Goal: Task Accomplishment & Management: Use online tool/utility

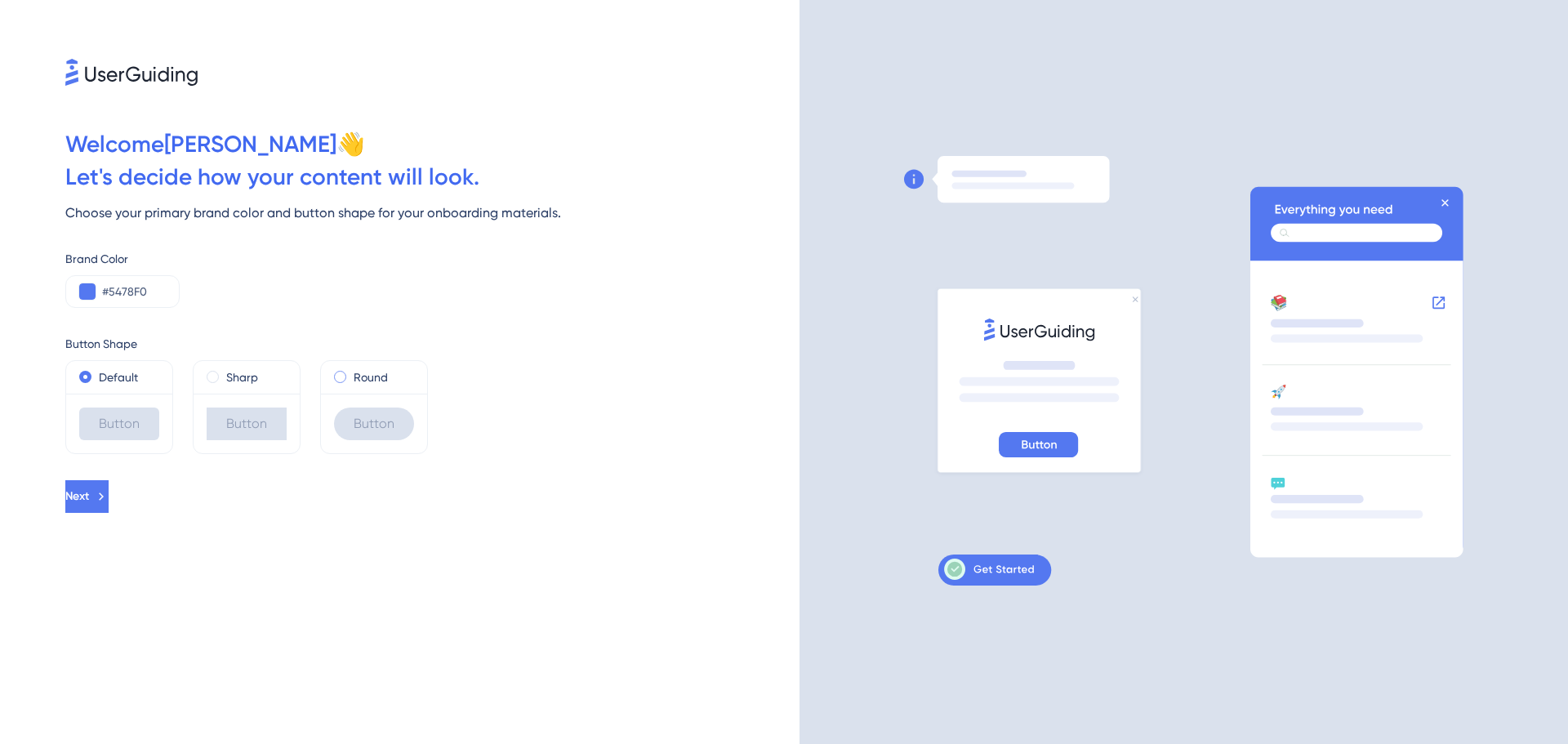
click at [361, 382] on label "Round" at bounding box center [370, 377] width 34 height 19
click at [91, 288] on button at bounding box center [87, 291] width 17 height 17
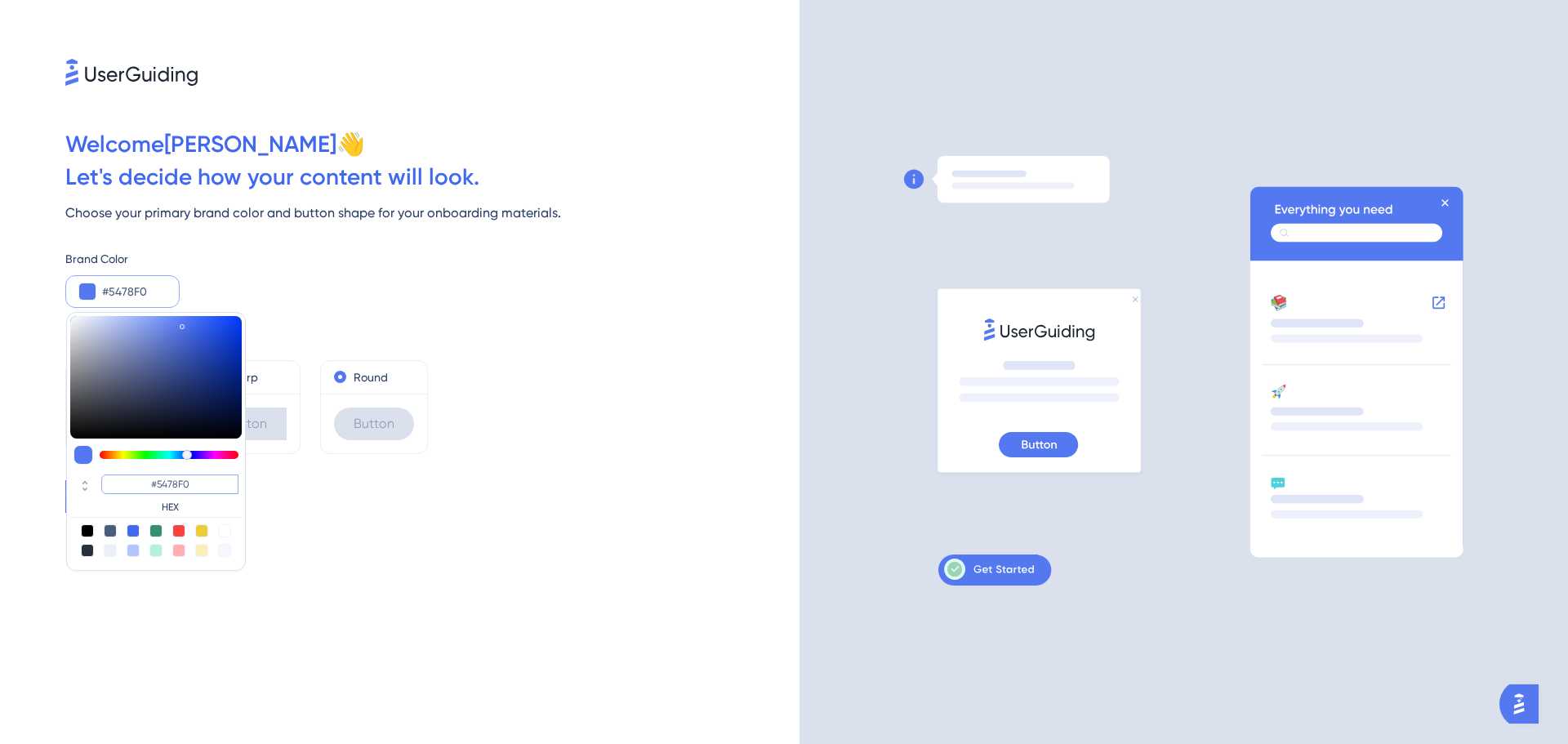
drag, startPoint x: 203, startPoint y: 484, endPoint x: 158, endPoint y: 485, distance: 45.0
click at [158, 485] on input "#5478F0" at bounding box center [170, 484] width 137 height 19
type input "#08"
type input "#008888"
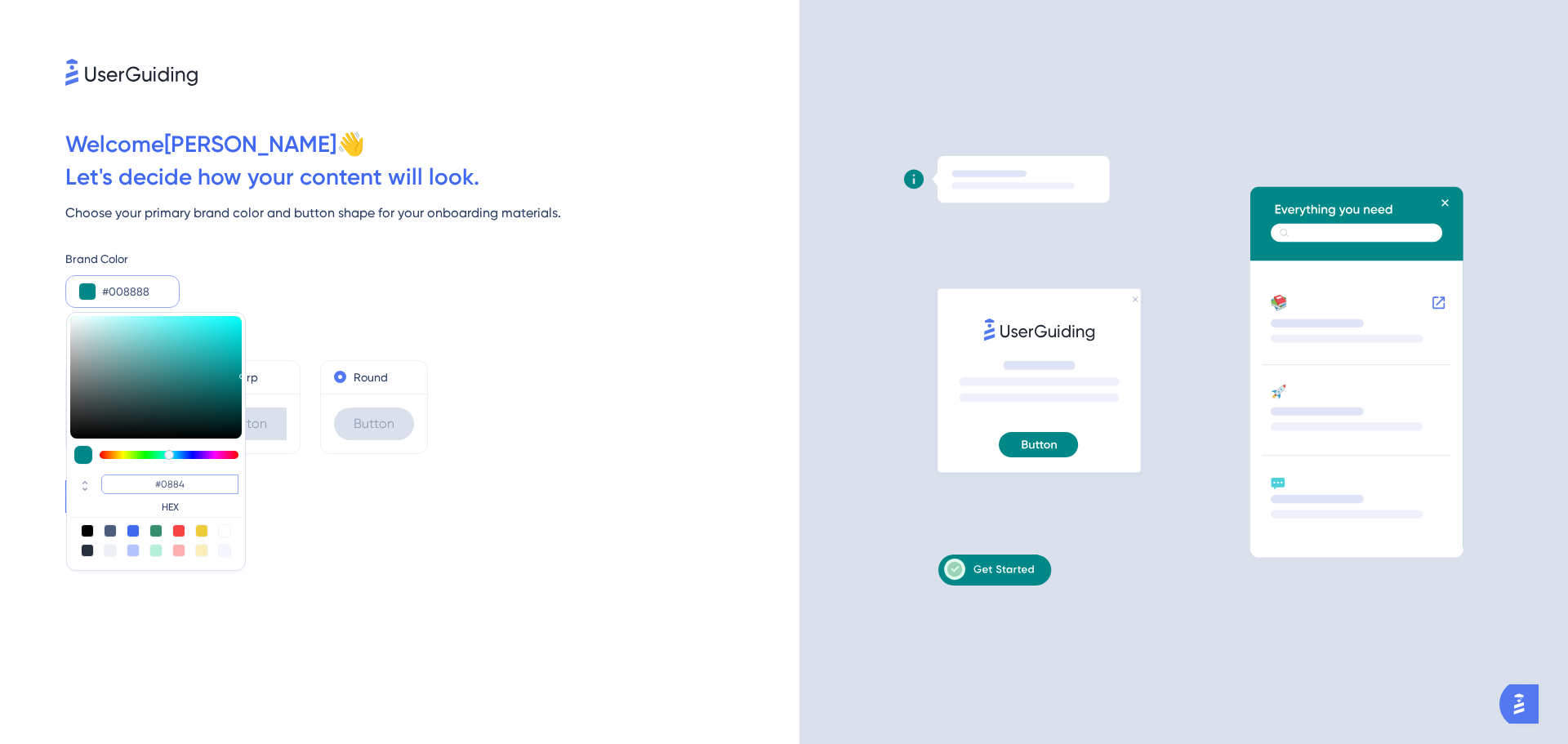
type input "#0884C"
type input "#0884c7"
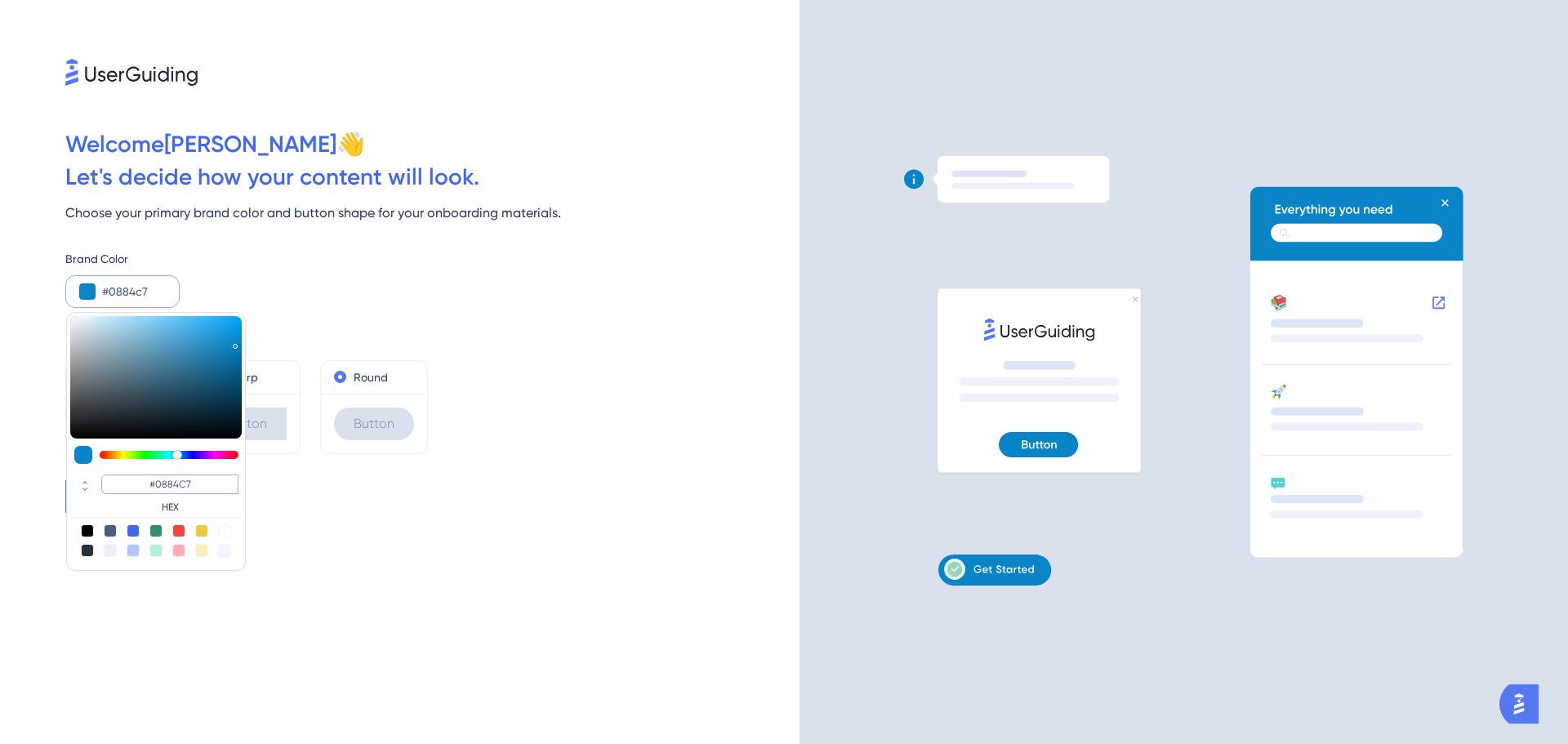
type input "#0884C7"
click at [154, 525] on div at bounding box center [156, 530] width 13 height 13
type input "#358e6c"
type input "#358E6C"
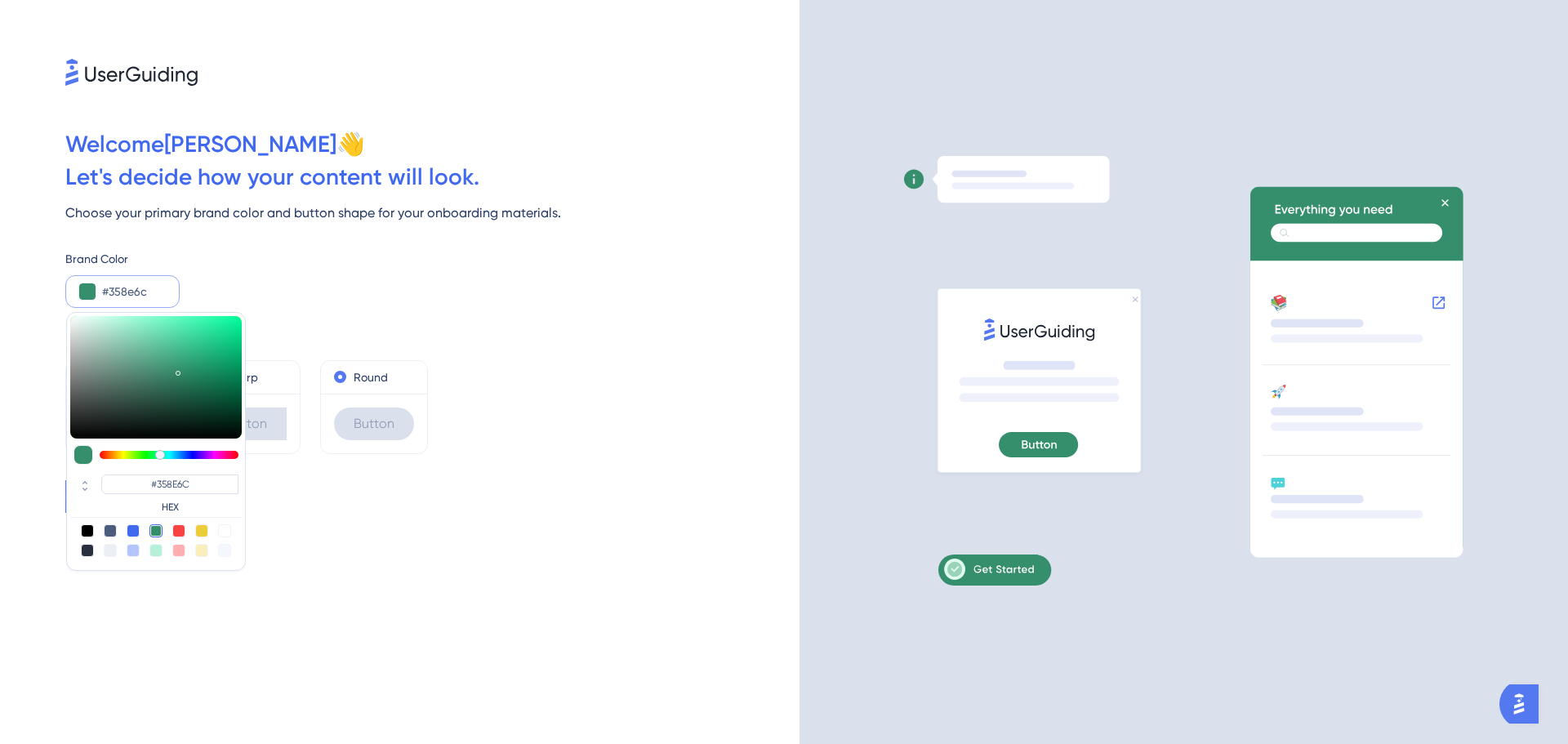
click at [527, 504] on div "Next" at bounding box center [432, 496] width 734 height 33
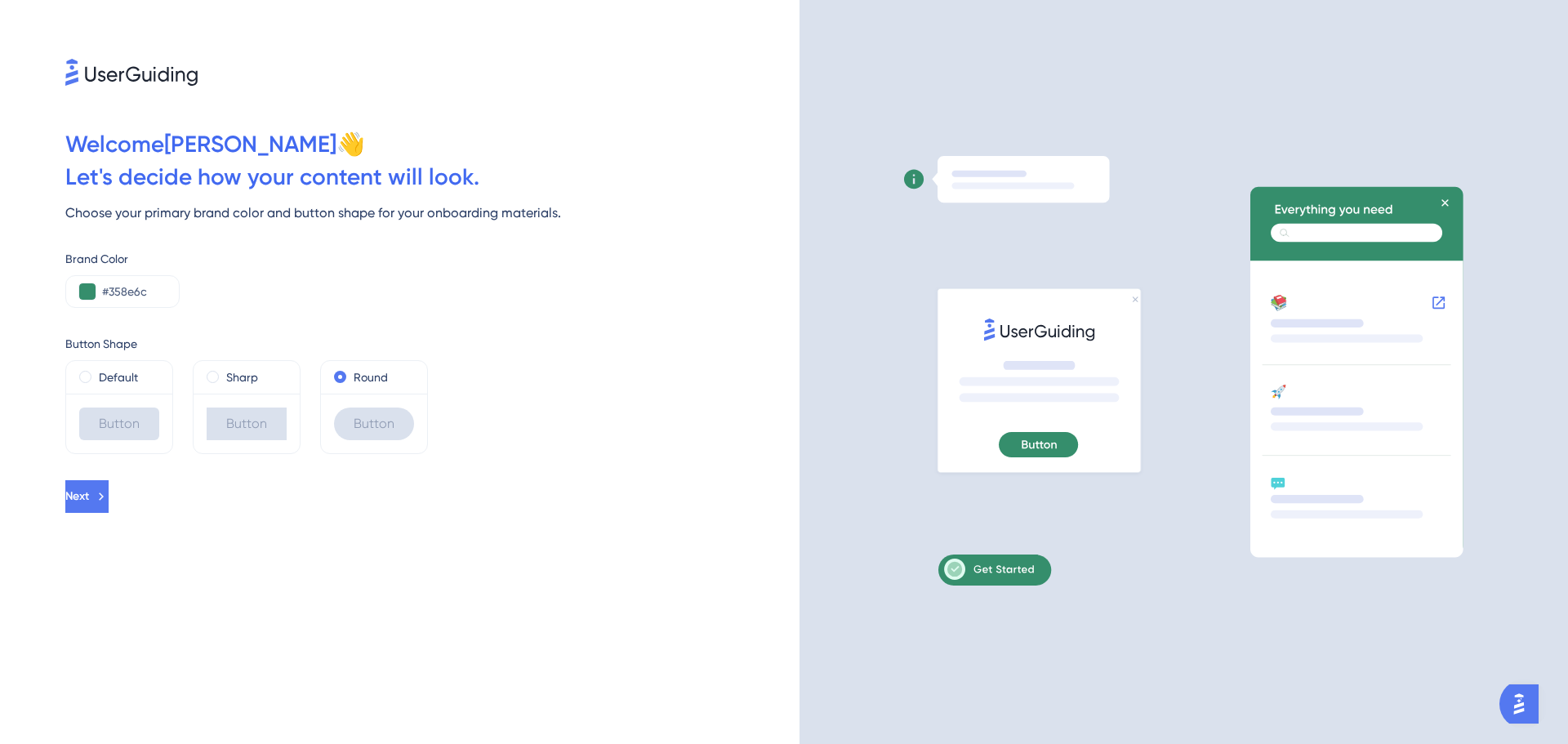
click at [108, 495] on icon at bounding box center [101, 496] width 15 height 15
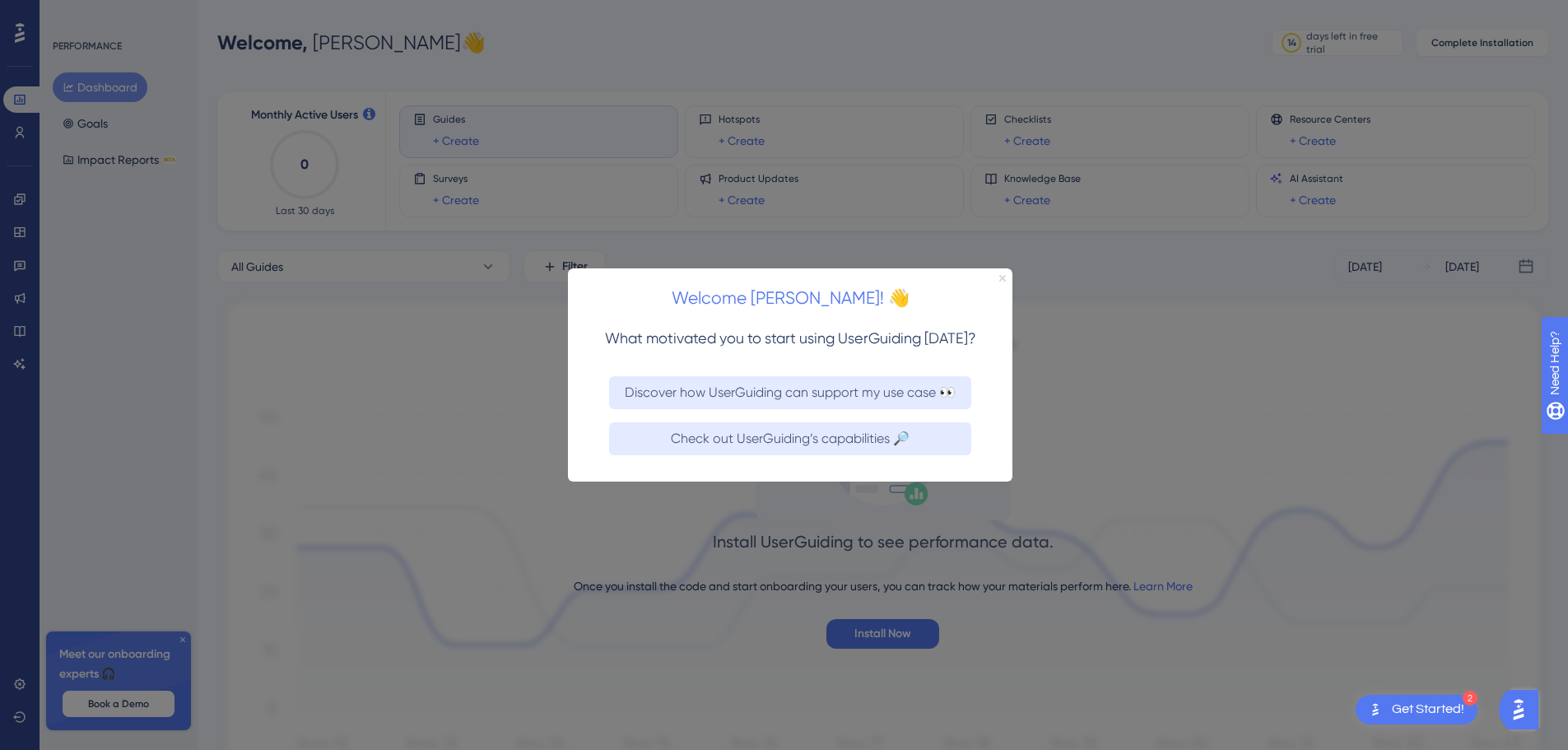
click at [1002, 279] on icon "Close Preview" at bounding box center [1002, 277] width 6 height 6
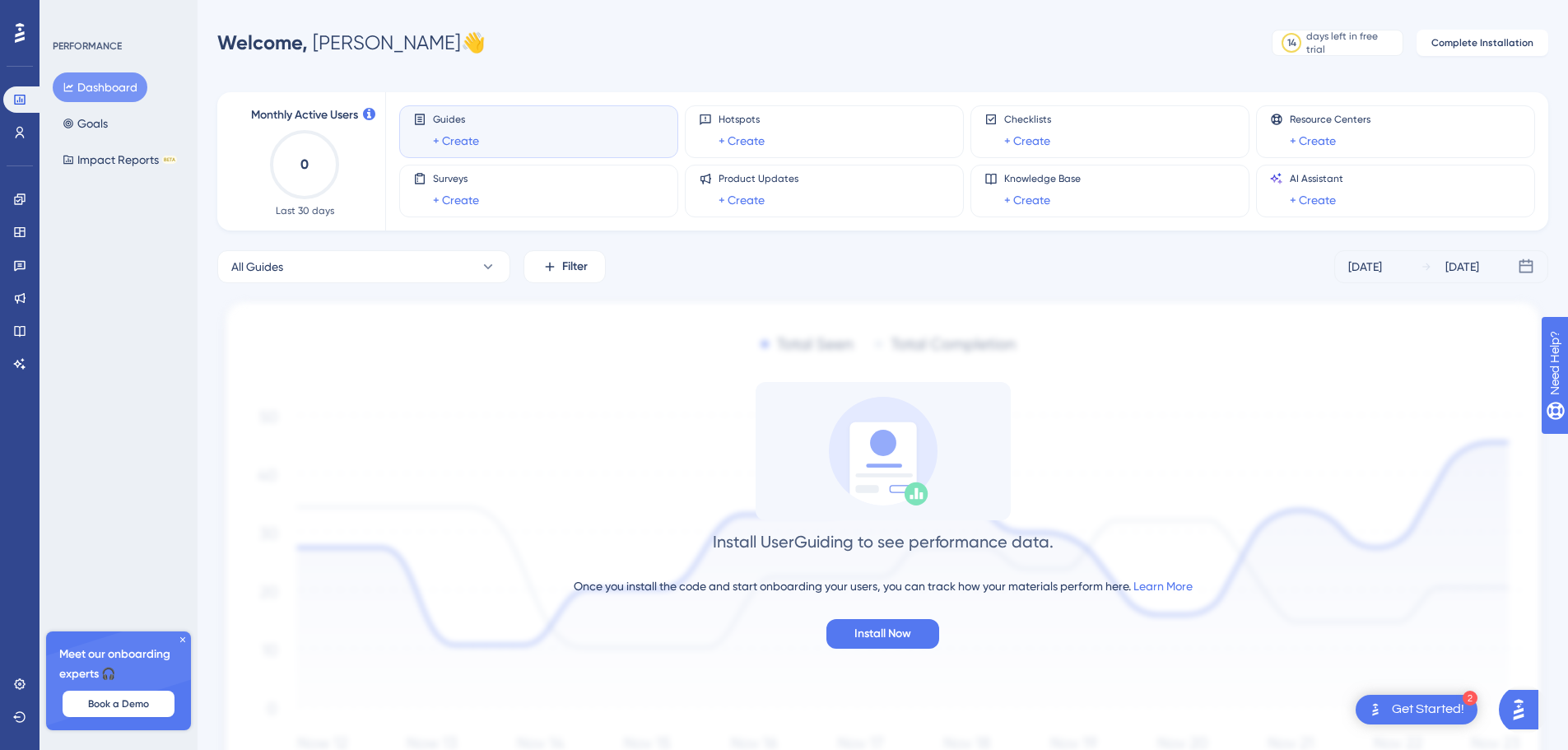
click at [505, 133] on div "Guides + Create" at bounding box center [538, 131] width 251 height 38
click at [446, 141] on link "+ Create" at bounding box center [456, 140] width 46 height 20
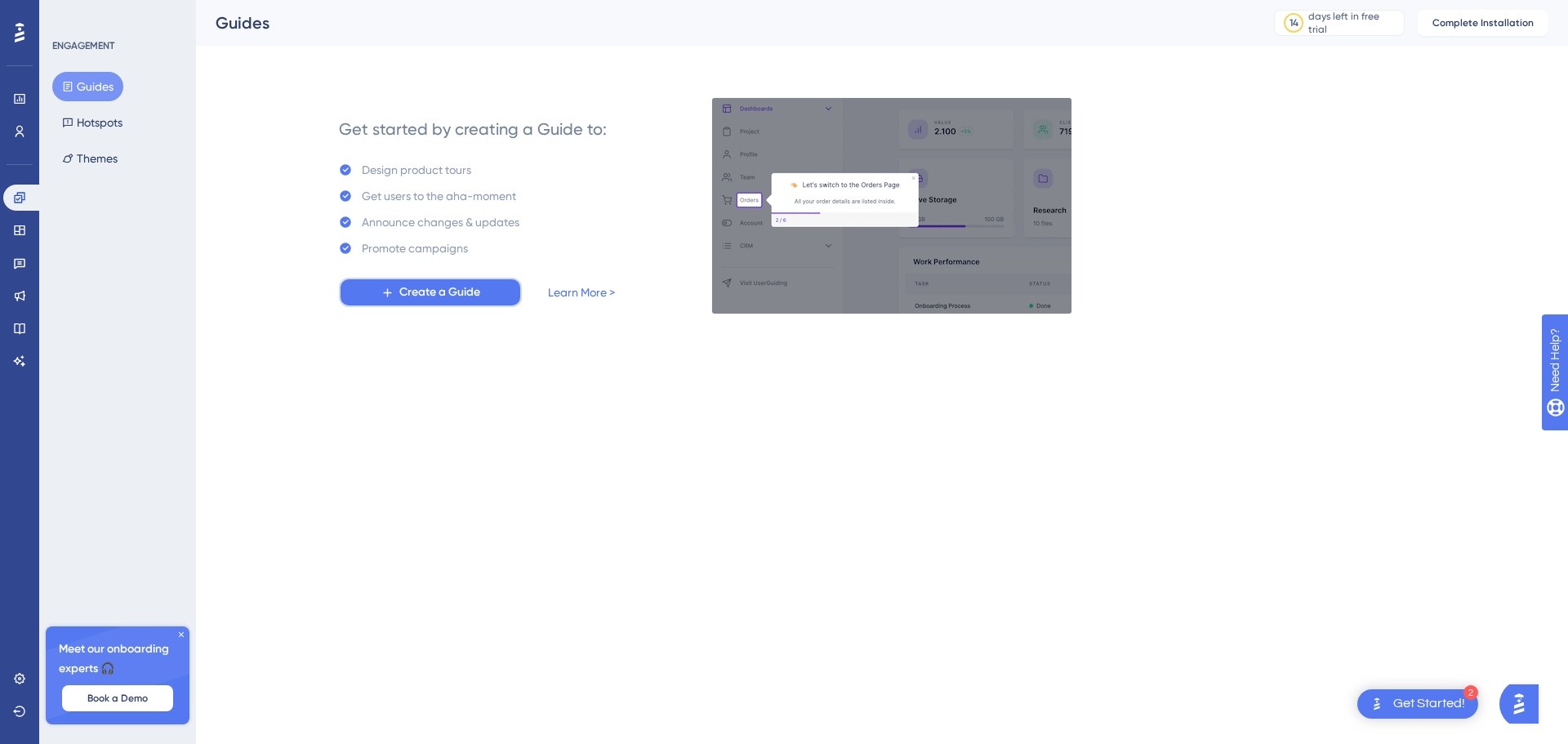
click at [484, 302] on button "Create a Guide" at bounding box center [431, 291] width 183 height 29
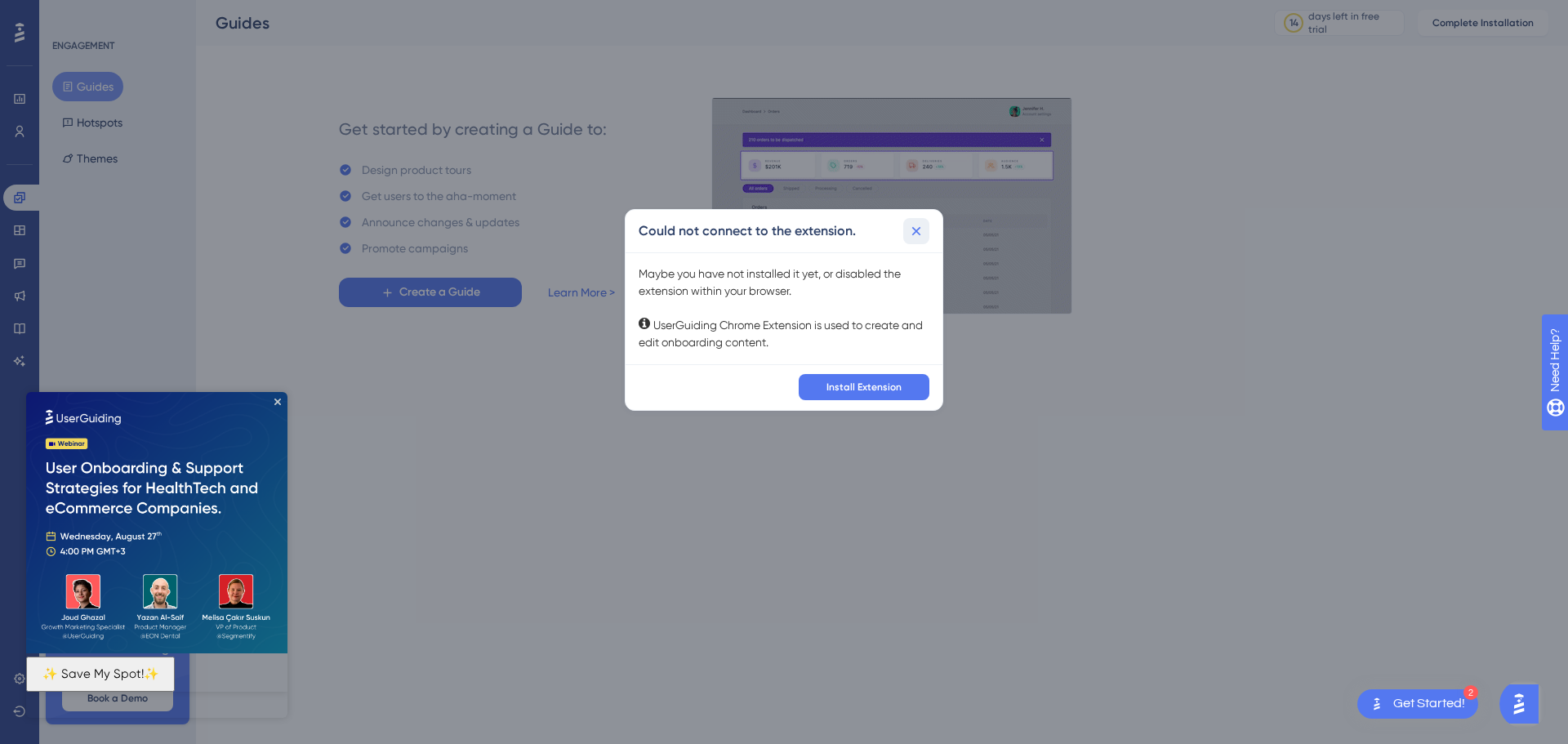
click at [919, 230] on icon at bounding box center [916, 231] width 17 height 17
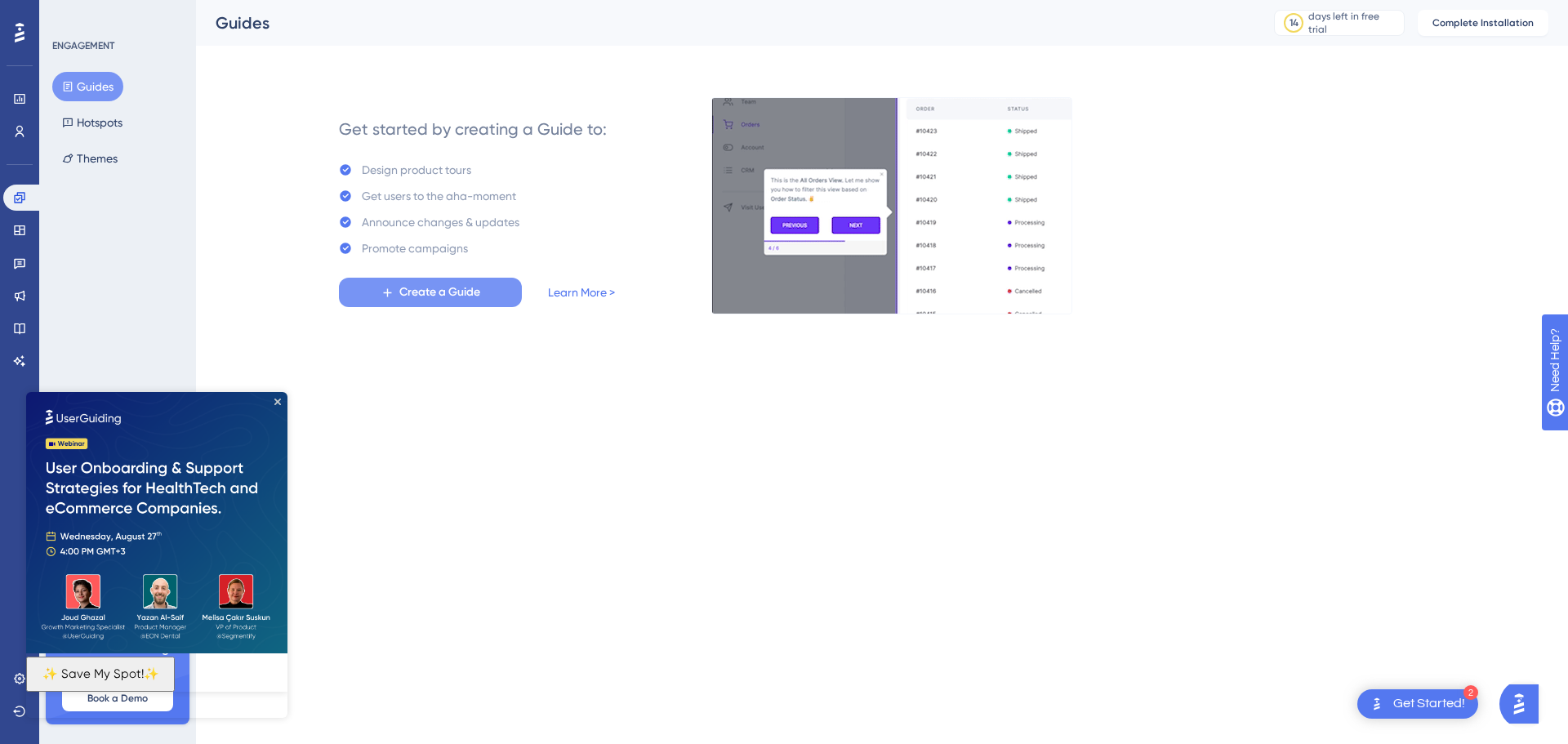
click at [464, 290] on span "Create a Guide" at bounding box center [440, 292] width 81 height 19
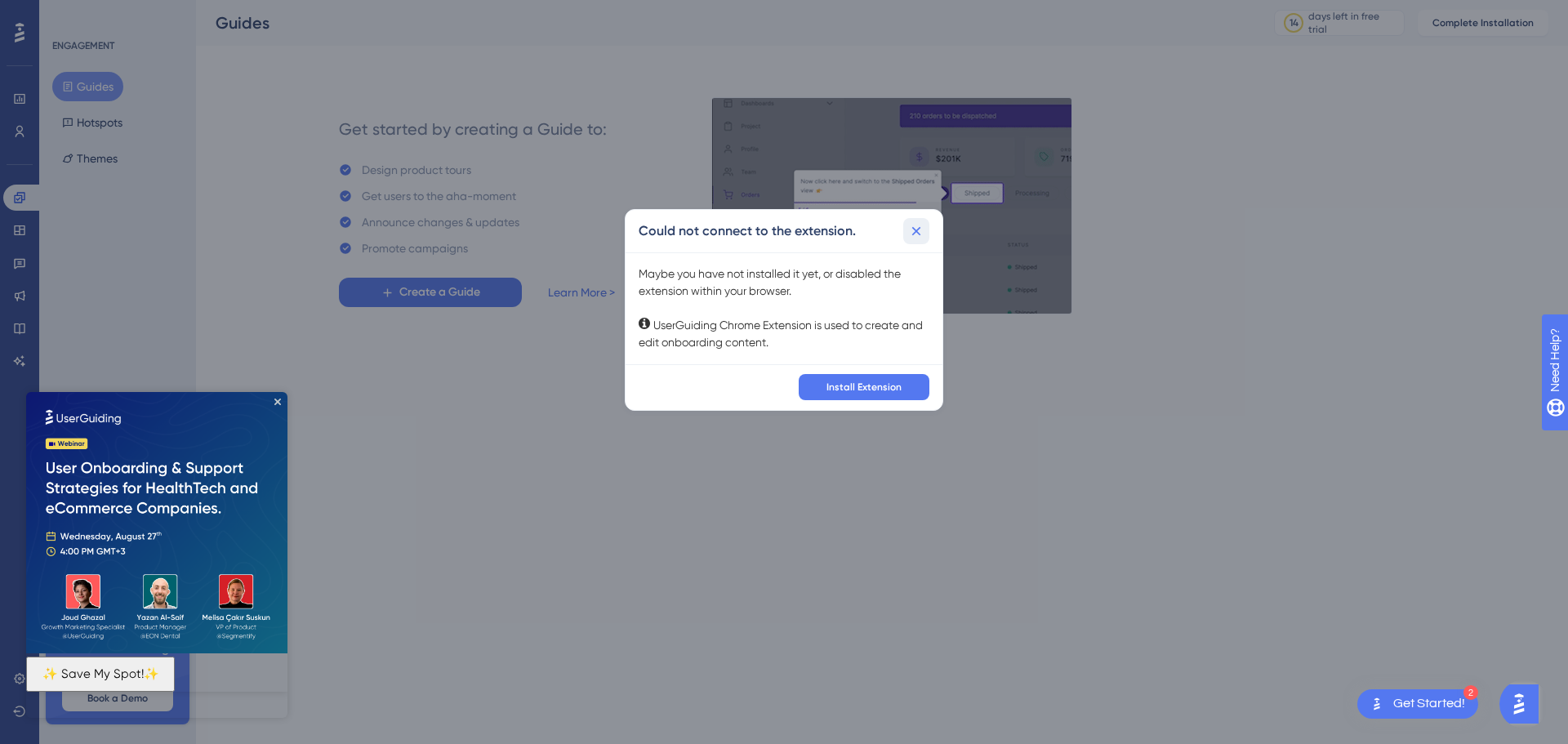
click at [922, 231] on icon at bounding box center [916, 231] width 17 height 17
